Goal: Task Accomplishment & Management: Use online tool/utility

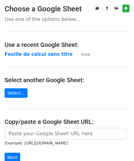
click at [28, 88] on main "Choose a Google Sheet Use one of the options below... Use a recent Google Sheet…" at bounding box center [67, 100] width 134 height 190
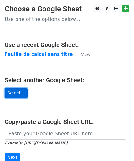
click at [16, 93] on link "Select..." at bounding box center [16, 92] width 23 height 9
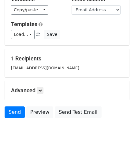
scroll to position [69, 0]
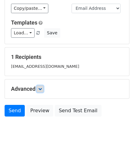
click at [41, 86] on link at bounding box center [40, 88] width 7 height 7
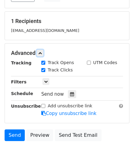
scroll to position [112, 0]
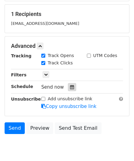
click at [70, 86] on icon at bounding box center [72, 87] width 4 height 4
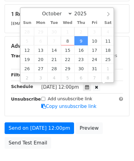
scroll to position [0, 0]
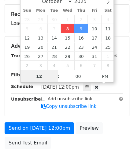
type input "2025-10-08 21:57"
type input "09"
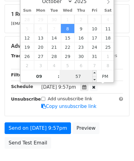
click at [81, 76] on input "57" at bounding box center [78, 76] width 37 height 12
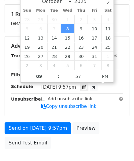
click at [119, 85] on div "Wed, Oct 8, 9:57pm 2025-10-08 21:57" at bounding box center [82, 87] width 91 height 8
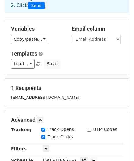
scroll to position [26, 0]
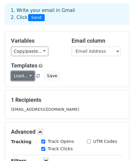
click at [21, 75] on link "Load..." at bounding box center [23, 75] width 24 height 9
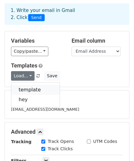
click at [28, 91] on link "template" at bounding box center [35, 90] width 48 height 10
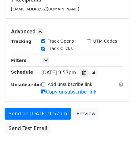
scroll to position [131, 0]
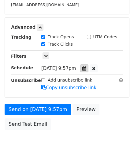
click at [86, 69] on icon at bounding box center [84, 68] width 4 height 4
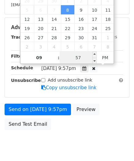
click at [84, 56] on input "57" at bounding box center [78, 57] width 37 height 12
type input "9"
type input "59"
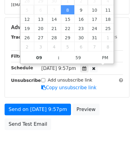
type input "2025-10-08 21:59"
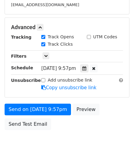
click at [107, 101] on form "Variables Copy/paste... {{Email Address}} {{LN}} {{gender}} {{Company}} Email c…" at bounding box center [67, 30] width 125 height 206
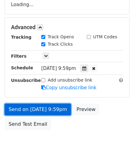
click at [35, 112] on link "Send on Oct 8 at 9:59pm" at bounding box center [38, 109] width 66 height 12
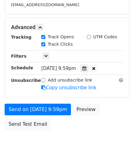
scroll to position [0, 0]
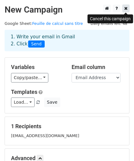
click at [126, 7] on icon at bounding box center [125, 8] width 3 height 4
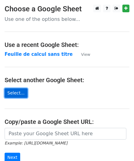
click at [15, 96] on link "Select..." at bounding box center [16, 92] width 23 height 9
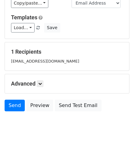
scroll to position [76, 0]
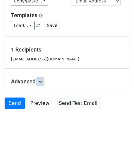
click at [40, 81] on icon at bounding box center [40, 82] width 4 height 4
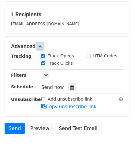
scroll to position [136, 0]
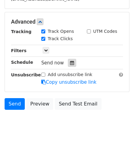
click at [70, 62] on icon at bounding box center [72, 63] width 4 height 4
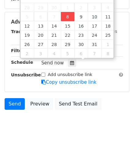
type input "2025-10-08 21:59"
type input "09"
type input "59"
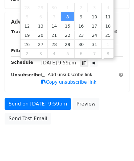
scroll to position [0, 0]
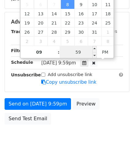
click at [78, 53] on input "59" at bounding box center [78, 52] width 37 height 12
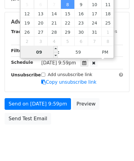
click at [38, 53] on input "09" at bounding box center [39, 52] width 37 height 12
type input "10"
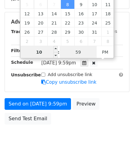
type input "2025-10-08 22:59"
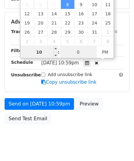
type input "00"
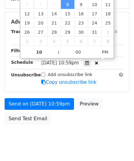
type input "[DATE] 22:00"
click at [108, 78] on div "Add unsubscribe link Copy unsubscribe link" at bounding box center [82, 78] width 91 height 14
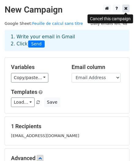
click at [125, 11] on link at bounding box center [125, 9] width 7 height 8
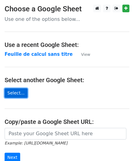
click at [19, 91] on link "Select..." at bounding box center [16, 92] width 23 height 9
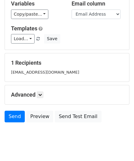
scroll to position [76, 0]
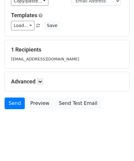
click at [36, 84] on h5 "Advanced" at bounding box center [67, 81] width 112 height 7
click at [42, 82] on icon at bounding box center [40, 82] width 4 height 4
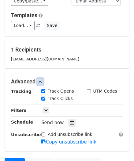
scroll to position [120, 0]
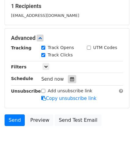
click at [70, 77] on icon at bounding box center [72, 79] width 4 height 4
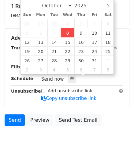
type input "[DATE] 22:00"
type input "10"
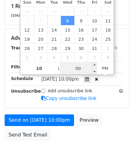
click at [76, 68] on input "00" at bounding box center [78, 68] width 37 height 12
type input "01"
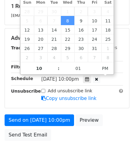
type input "[DATE] 22:01"
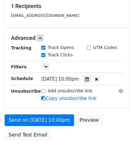
click at [109, 111] on form "Variables Copy/paste... {{Email Address}} {{LN}} {{gender}} {{Company}} {{Job}}…" at bounding box center [67, 40] width 125 height 206
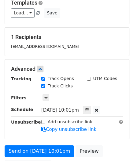
scroll to position [96, 0]
